Goal: Find specific page/section: Find specific page/section

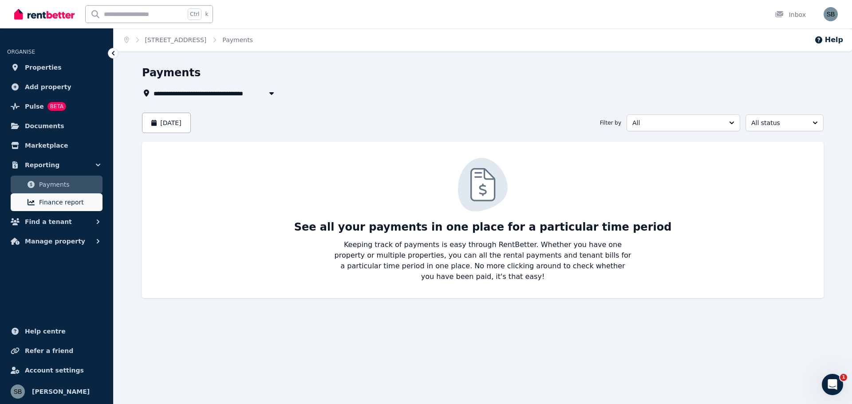
click at [67, 208] on link "Finance report" at bounding box center [57, 203] width 92 height 18
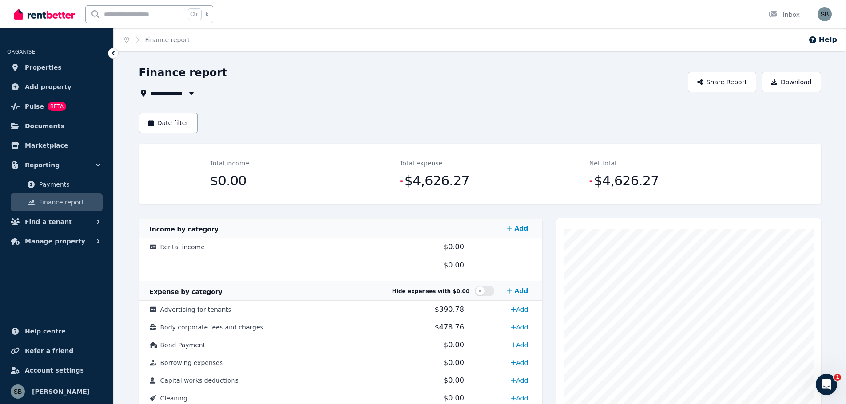
click at [189, 88] on button "button" at bounding box center [191, 93] width 16 height 11
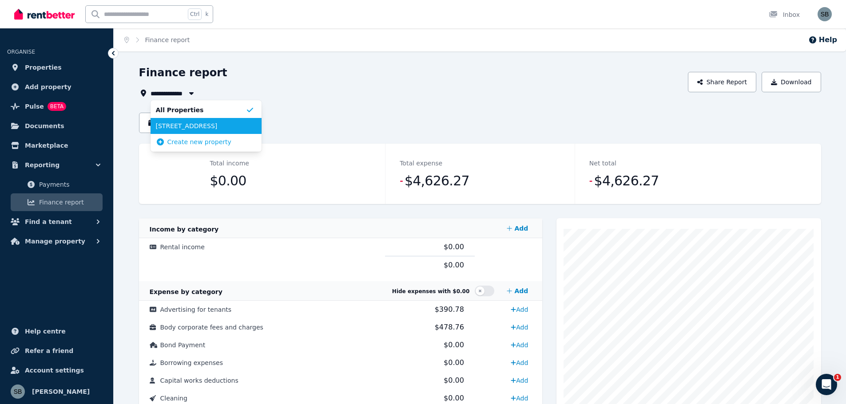
click at [188, 123] on span "[STREET_ADDRESS]" at bounding box center [201, 126] width 90 height 9
type input "**********"
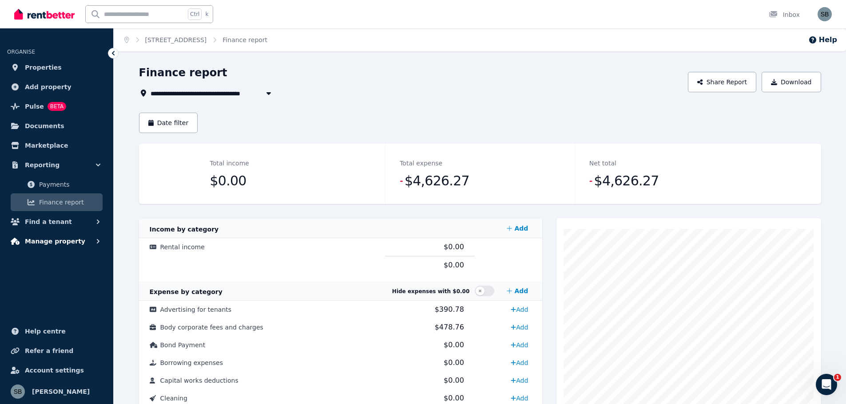
click at [54, 240] on span "Manage property" at bounding box center [55, 241] width 60 height 11
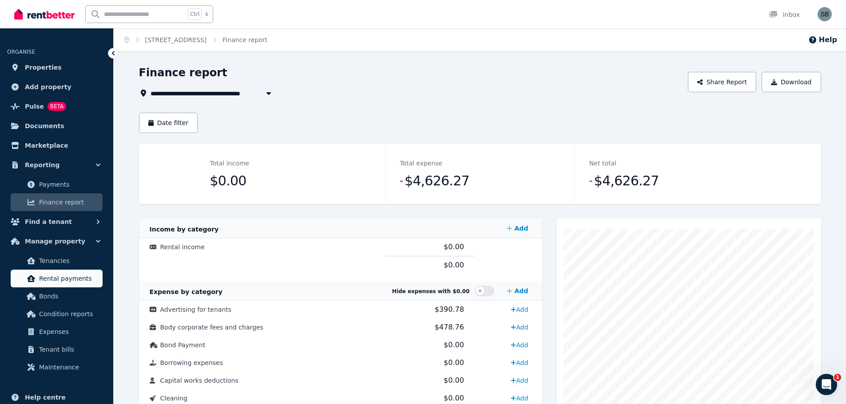
click at [49, 279] on span "Rental payments" at bounding box center [69, 278] width 60 height 11
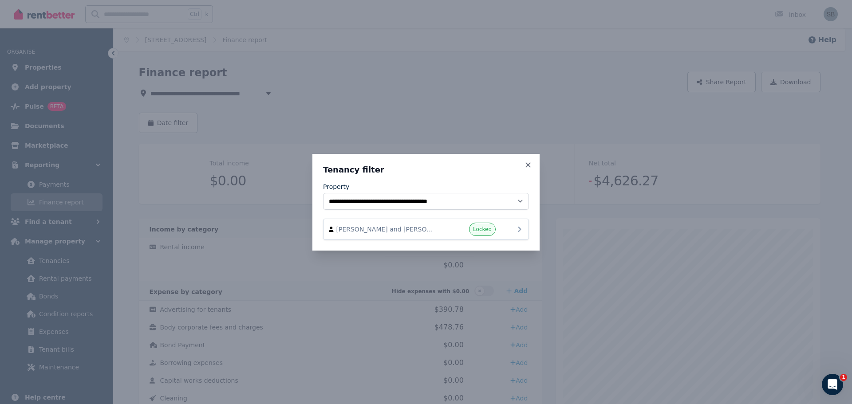
click at [397, 234] on span "[PERSON_NAME] and [PERSON_NAME]" at bounding box center [387, 229] width 101 height 9
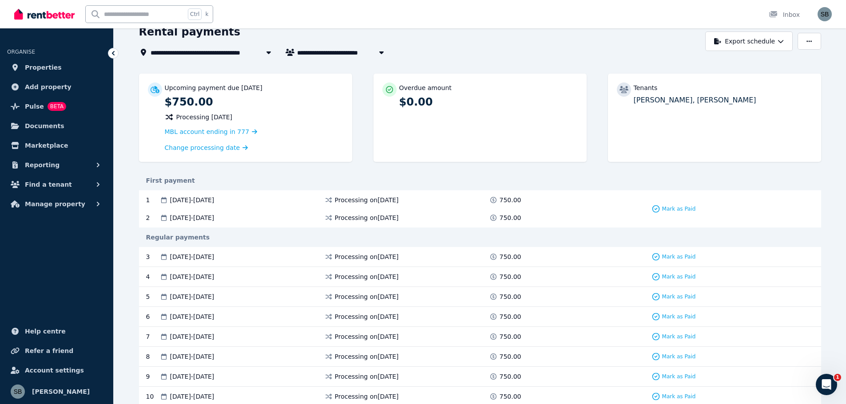
scroll to position [44, 0]
